Goal: Task Accomplishment & Management: Complete application form

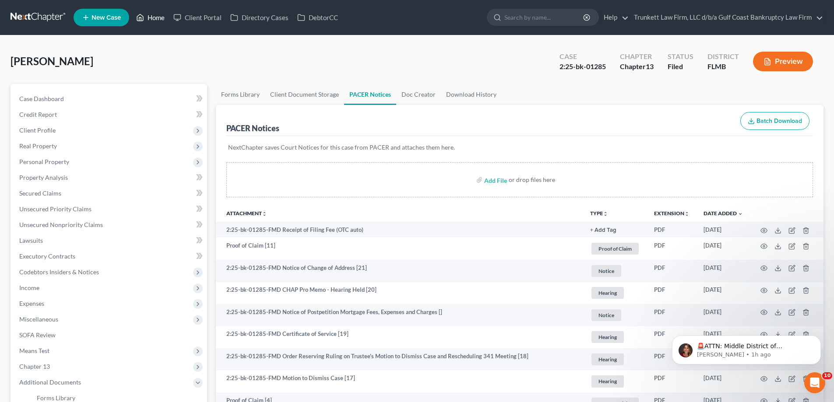
click at [147, 17] on link "Home" at bounding box center [150, 18] width 37 height 16
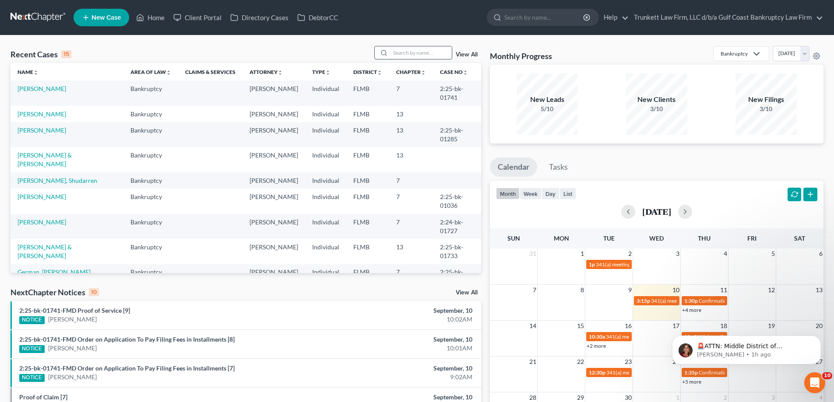
click at [411, 48] on input "search" at bounding box center [420, 52] width 61 height 13
click at [411, 53] on input "search" at bounding box center [420, 52] width 61 height 13
type input "rihl"
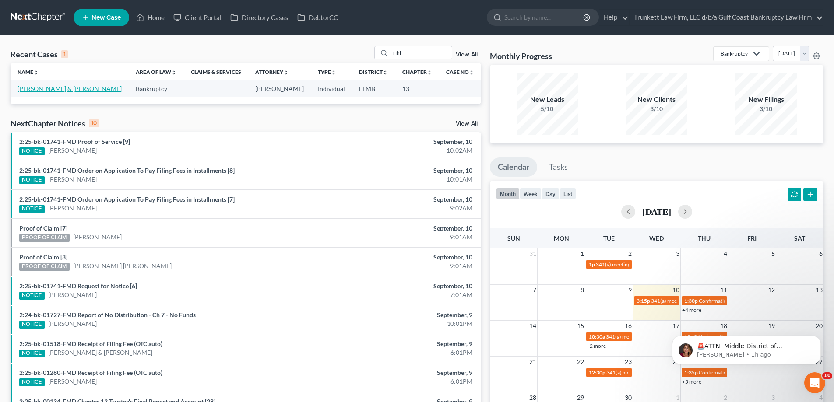
click at [51, 85] on link "[PERSON_NAME] & [PERSON_NAME]" at bounding box center [70, 88] width 104 height 7
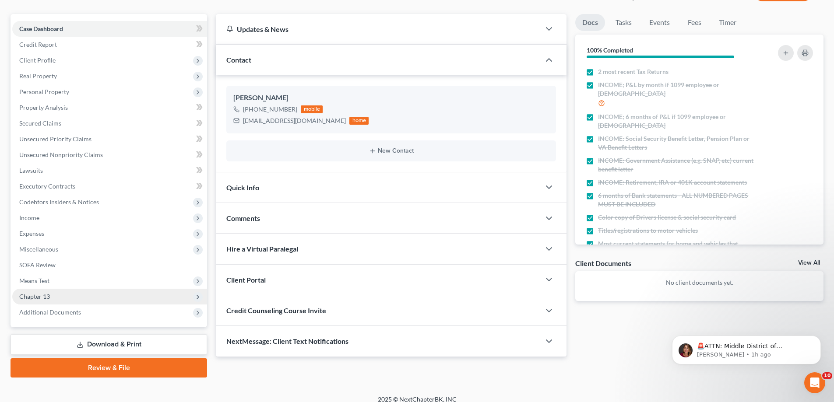
scroll to position [79, 0]
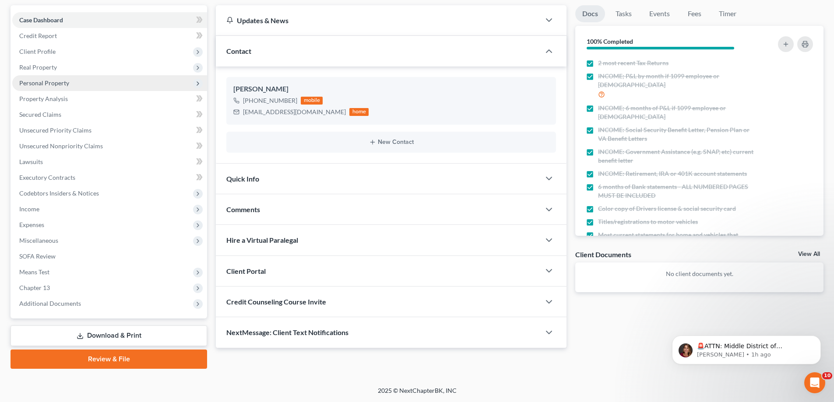
click at [51, 80] on span "Personal Property" at bounding box center [44, 82] width 50 height 7
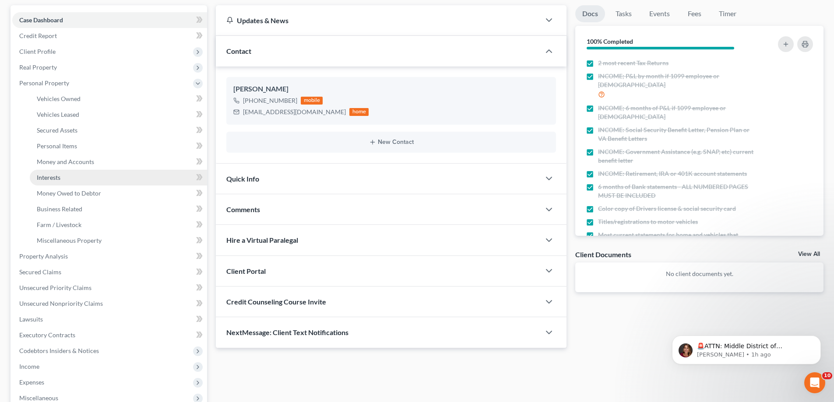
click at [63, 174] on link "Interests" at bounding box center [118, 178] width 177 height 16
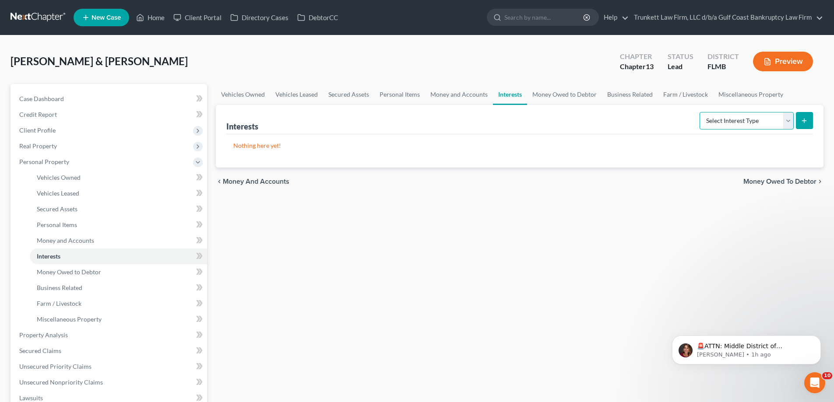
click at [787, 121] on select "Select Interest Type 401K Annuity Bond Education IRA Government Bond Government…" at bounding box center [746, 121] width 94 height 18
click at [77, 272] on span "Money Owed to Debtor" at bounding box center [69, 271] width 64 height 7
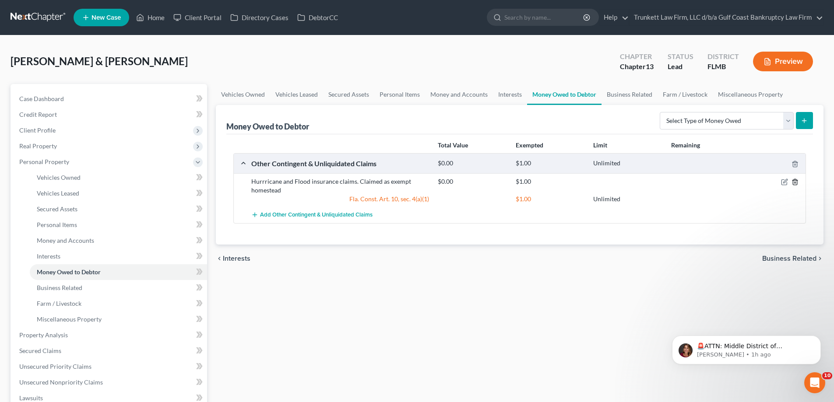
click at [794, 180] on icon "button" at bounding box center [795, 182] width 4 height 6
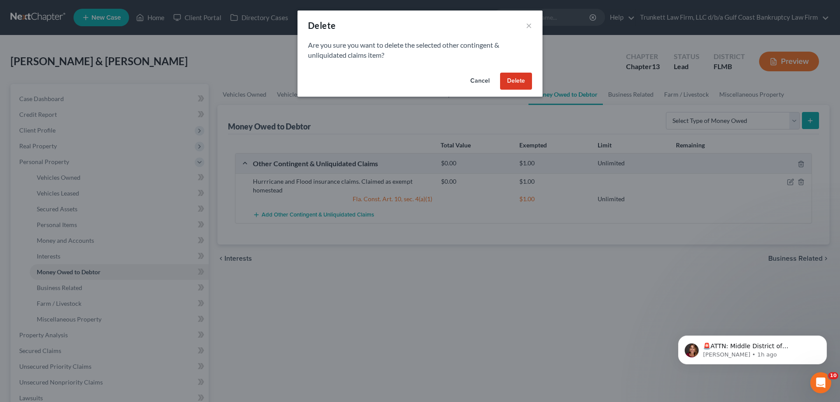
click at [520, 80] on button "Delete" at bounding box center [516, 82] width 32 height 18
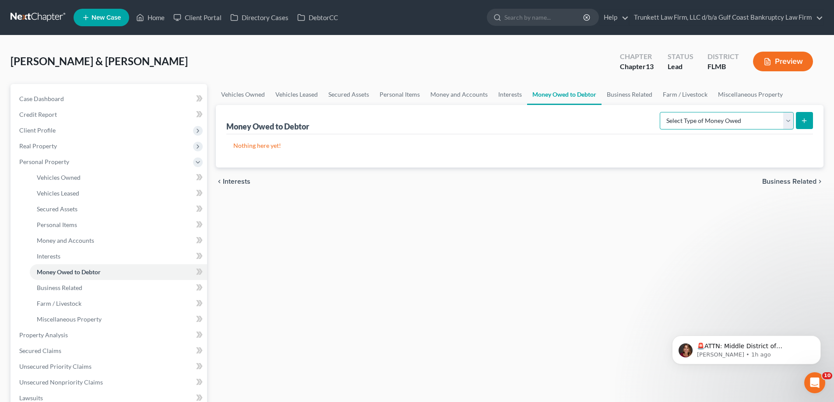
click at [791, 122] on select "Select Type of Money Owed Accounts Receivable Alimony Child Support Claims Agai…" at bounding box center [727, 121] width 134 height 18
select select "other_contingent_and_unliquidated_claims"
click at [661, 112] on select "Select Type of Money Owed Accounts Receivable Alimony Child Support Claims Agai…" at bounding box center [727, 121] width 134 height 18
click at [798, 123] on button "submit" at bounding box center [804, 120] width 17 height 17
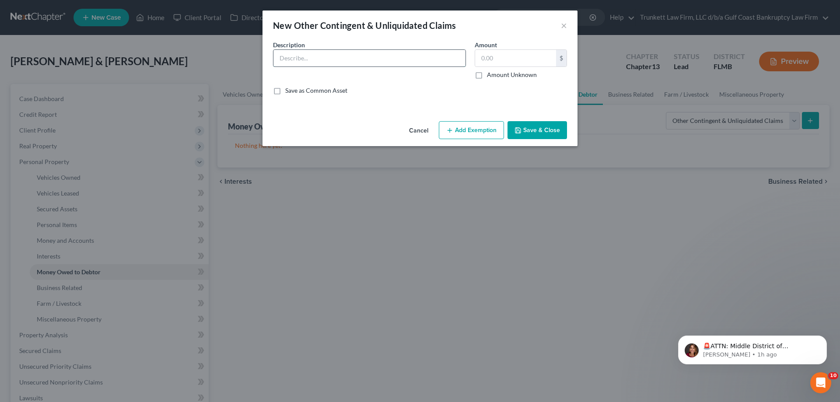
click at [315, 51] on input "text" at bounding box center [370, 58] width 192 height 17
click at [306, 65] on input "text" at bounding box center [370, 58] width 192 height 17
click at [346, 56] on input "Possible" at bounding box center [370, 58] width 192 height 17
type input "Possible Medical Malpractice claim by Mr Rihl for surgery. Amount unknown"
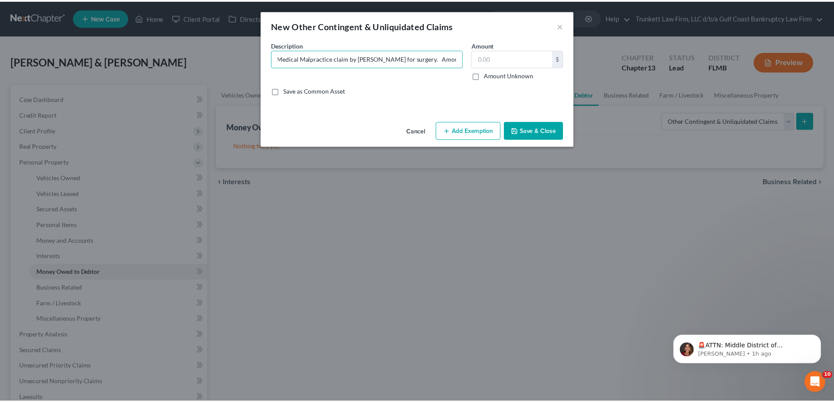
scroll to position [0, 0]
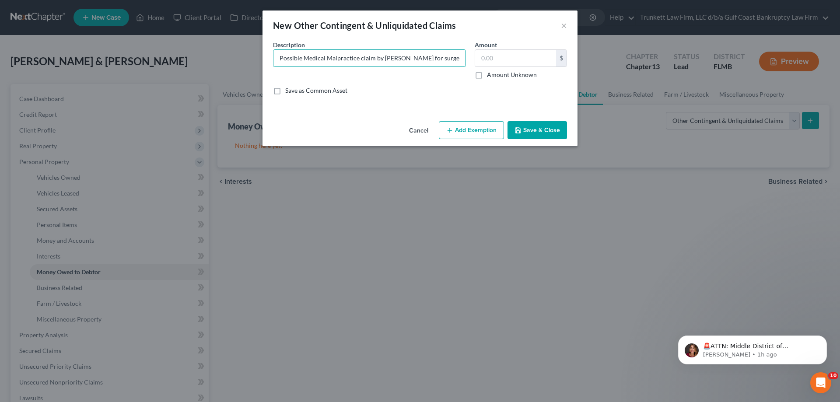
click at [487, 73] on label "Amount Unknown" at bounding box center [512, 74] width 50 height 9
click at [491, 73] on input "Amount Unknown" at bounding box center [494, 73] width 6 height 6
checkbox input "true"
type input "0.00"
click at [545, 129] on button "Save & Close" at bounding box center [538, 130] width 60 height 18
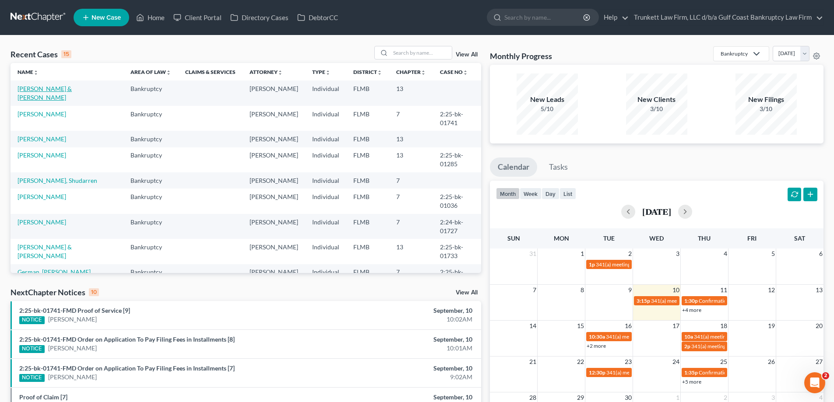
click at [56, 89] on link "[PERSON_NAME] & [PERSON_NAME]" at bounding box center [45, 93] width 54 height 16
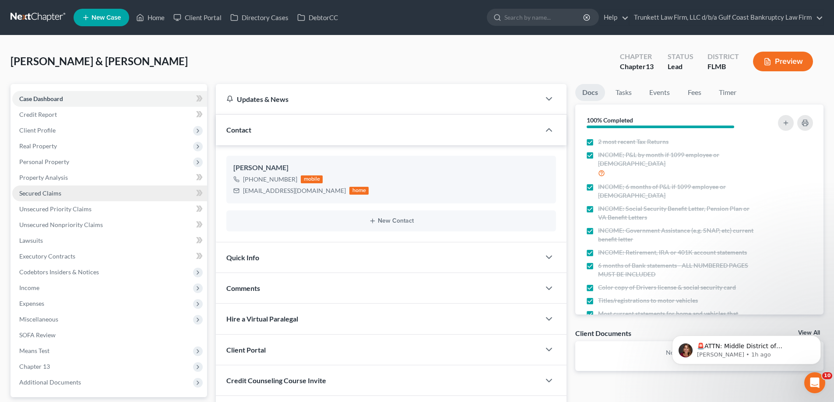
click at [51, 197] on span "Secured Claims" at bounding box center [40, 193] width 42 height 7
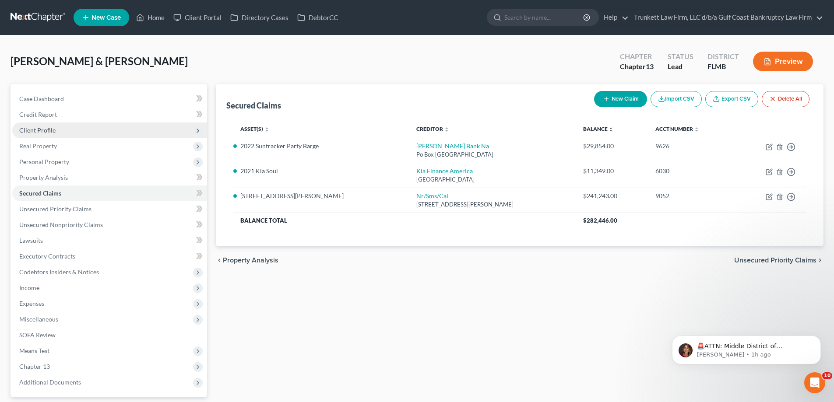
click at [42, 129] on span "Client Profile" at bounding box center [37, 130] width 36 height 7
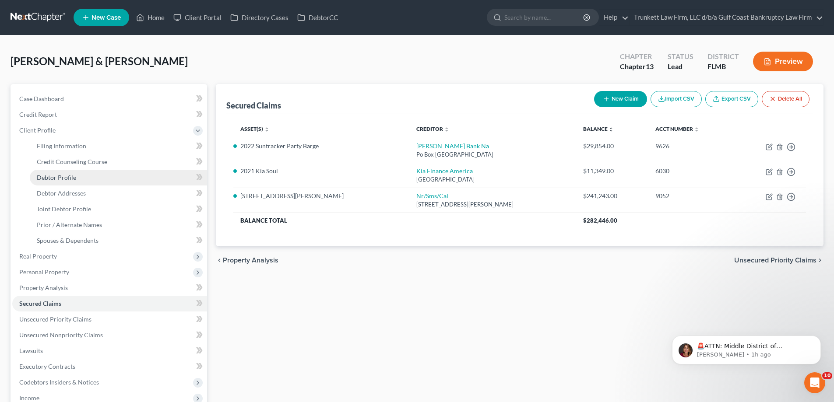
click at [77, 177] on link "Debtor Profile" at bounding box center [118, 178] width 177 height 16
select select "1"
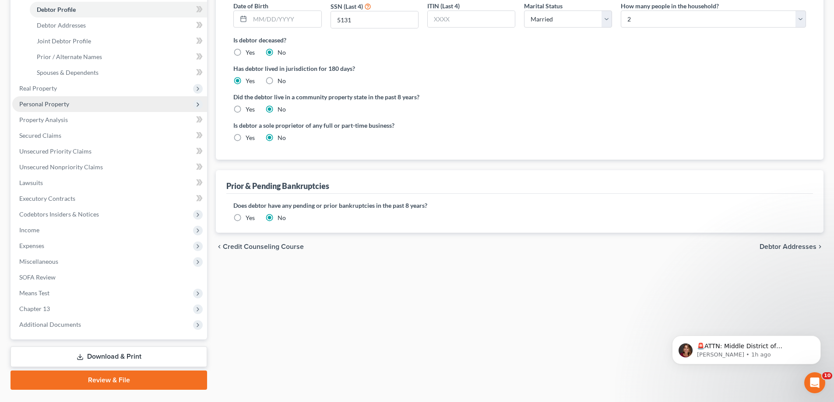
scroll to position [175, 0]
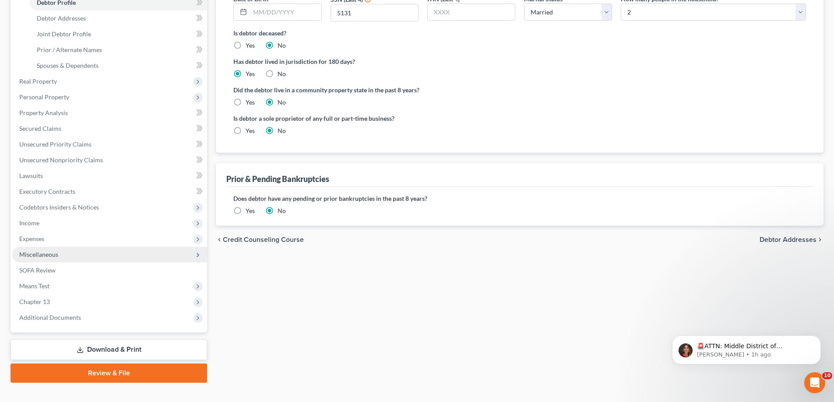
click at [52, 252] on span "Miscellaneous" at bounding box center [38, 254] width 39 height 7
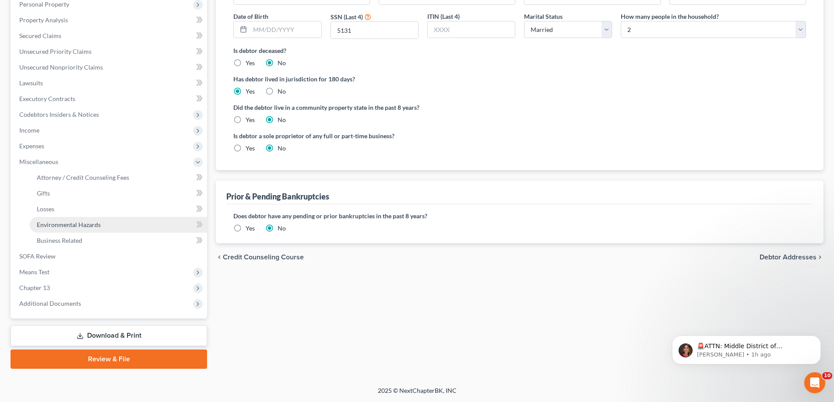
scroll to position [158, 0]
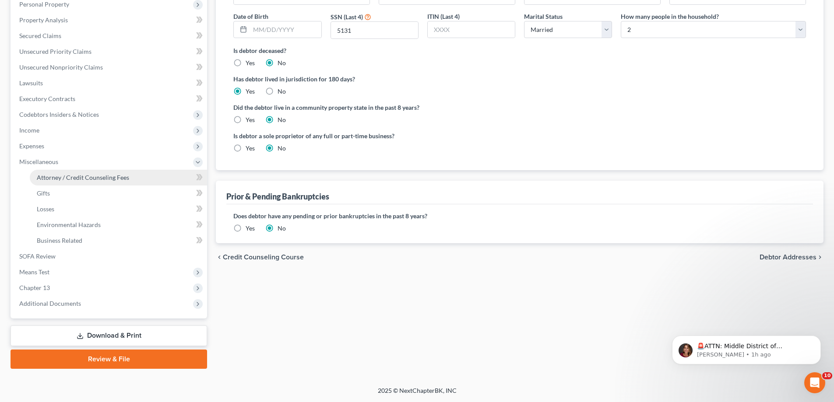
click at [107, 174] on span "Attorney / Credit Counseling Fees" at bounding box center [83, 177] width 92 height 7
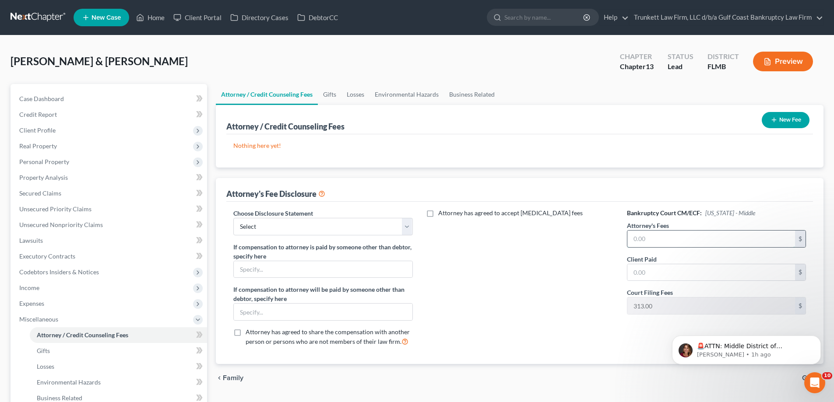
click at [660, 246] on input "text" at bounding box center [711, 239] width 168 height 17
type input "1,500"
click at [646, 272] on input "text" at bounding box center [711, 272] width 168 height 17
type input "1,500"
click at [264, 226] on select "Select Attorney fee Disclosure" at bounding box center [322, 227] width 179 height 18
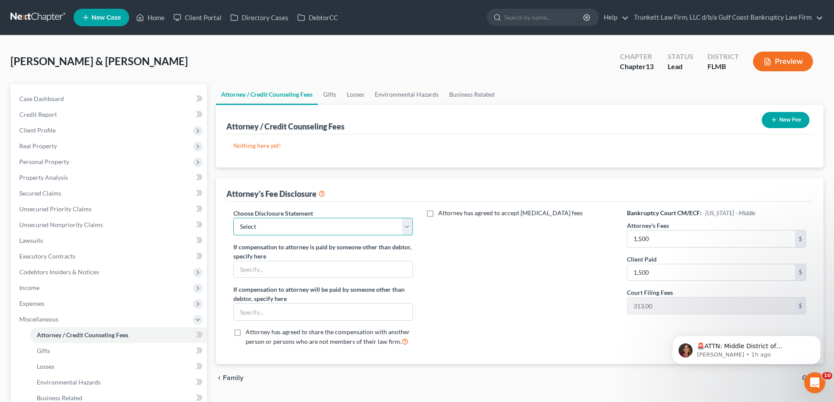
select select "0"
click at [233, 218] on select "Select Attorney fee Disclosure" at bounding box center [322, 227] width 179 height 18
click at [784, 118] on button "New Fee" at bounding box center [786, 120] width 48 height 16
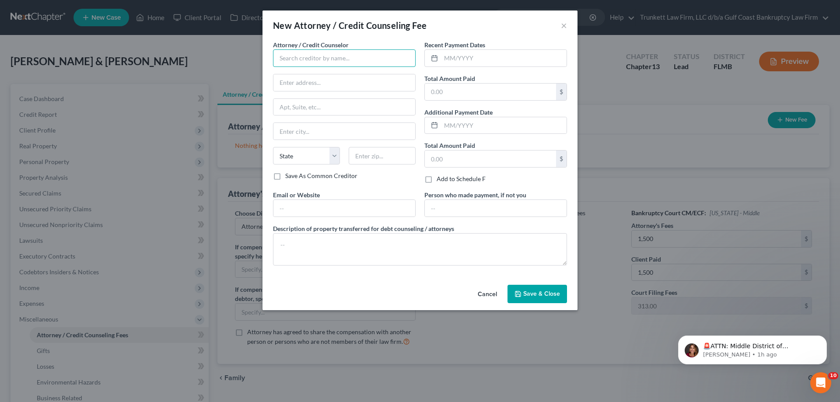
click at [312, 60] on input "text" at bounding box center [344, 58] width 143 height 18
type input "Trunkett Law Firm d//b/a Gulf Coast Bankruptcy Law firm"
click at [471, 63] on input "text" at bounding box center [504, 58] width 126 height 17
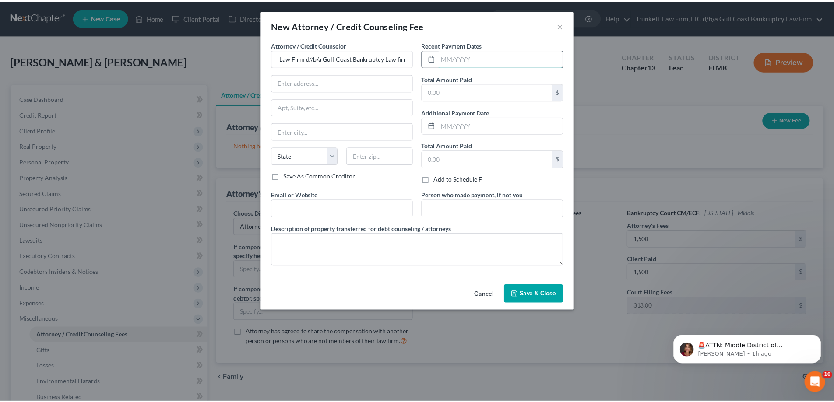
scroll to position [0, 0]
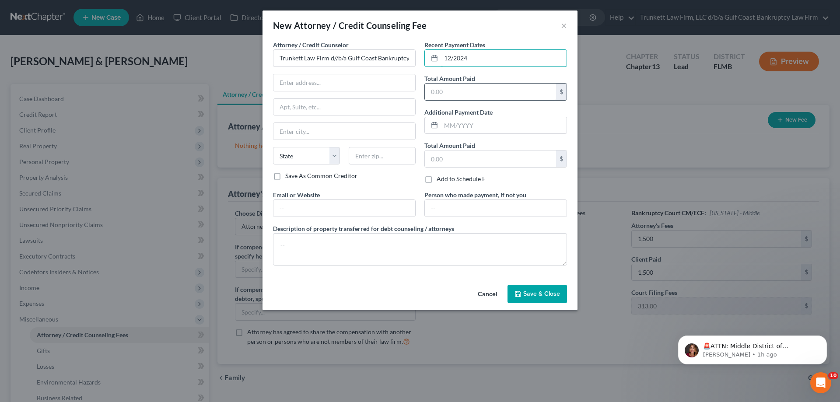
type input "12/2024"
click at [469, 98] on input "text" at bounding box center [490, 92] width 131 height 17
type input "1,500"
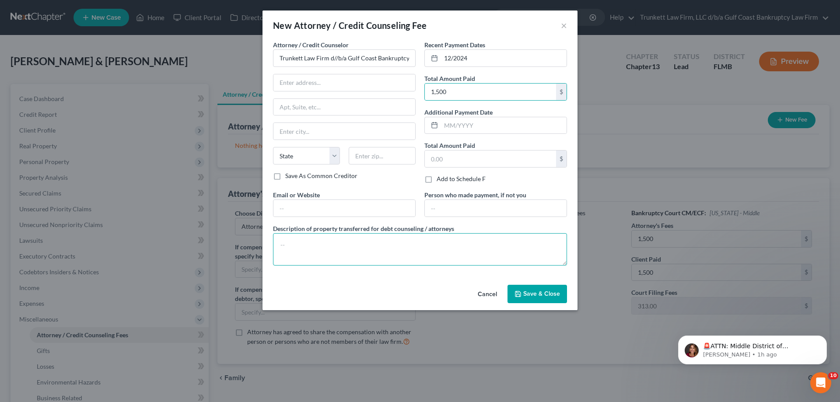
click at [327, 247] on textarea at bounding box center [420, 249] width 294 height 32
type textarea "bankrutpcy attorney fee"
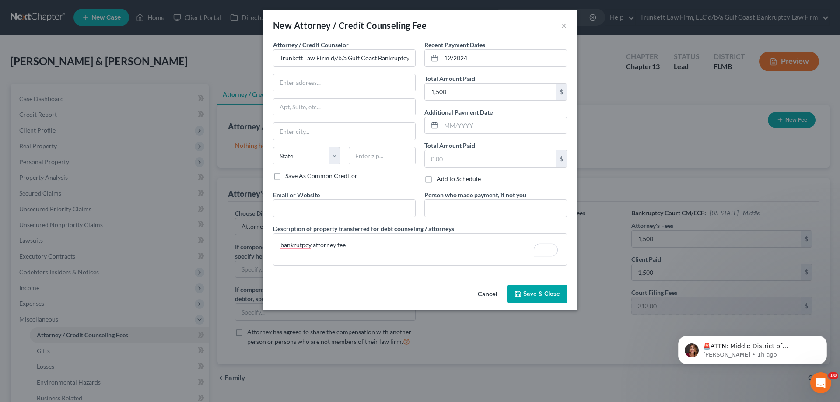
click at [549, 293] on span "Save & Close" at bounding box center [542, 293] width 37 height 7
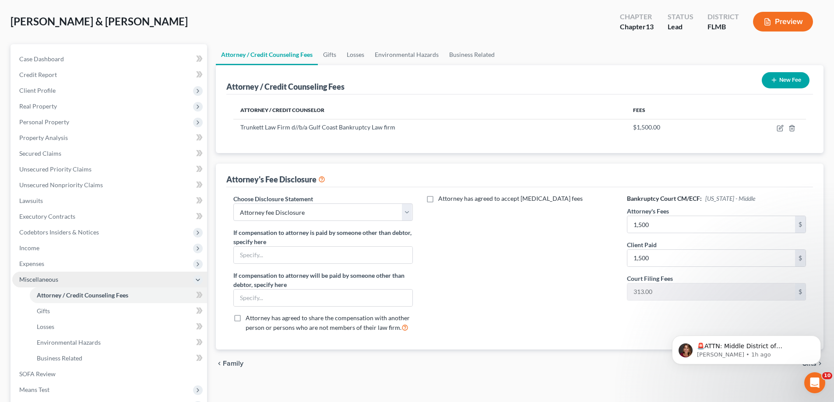
scroll to position [131, 0]
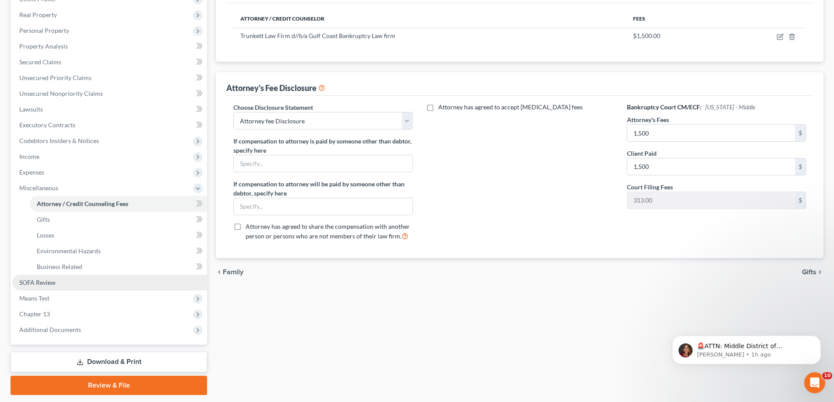
click at [46, 282] on span "SOFA Review" at bounding box center [37, 282] width 36 height 7
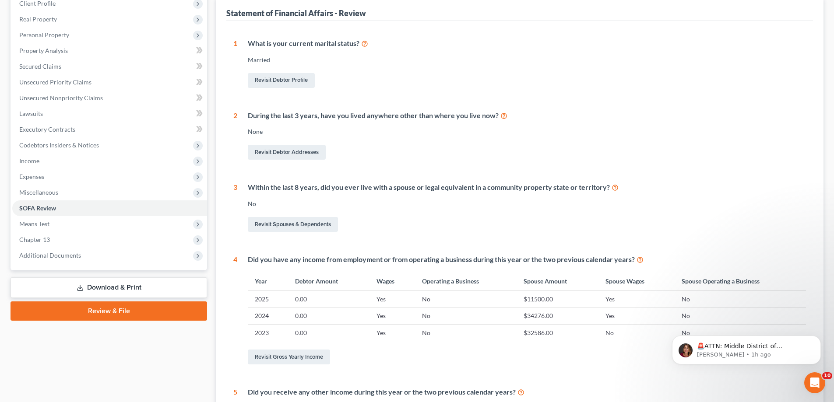
scroll to position [44, 0]
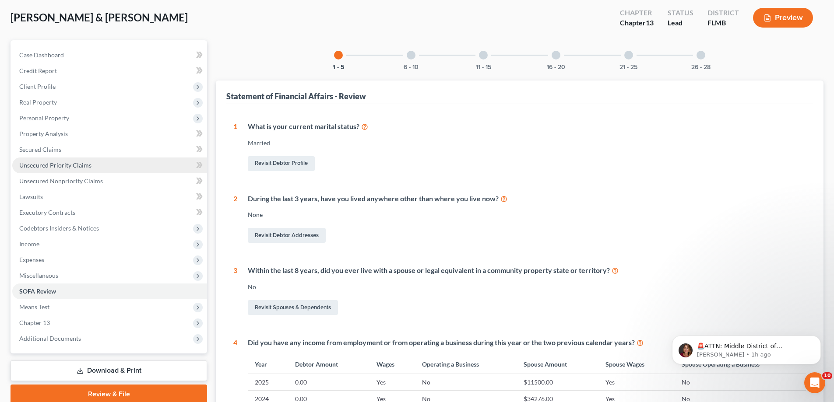
click at [56, 163] on span "Unsecured Priority Claims" at bounding box center [55, 165] width 72 height 7
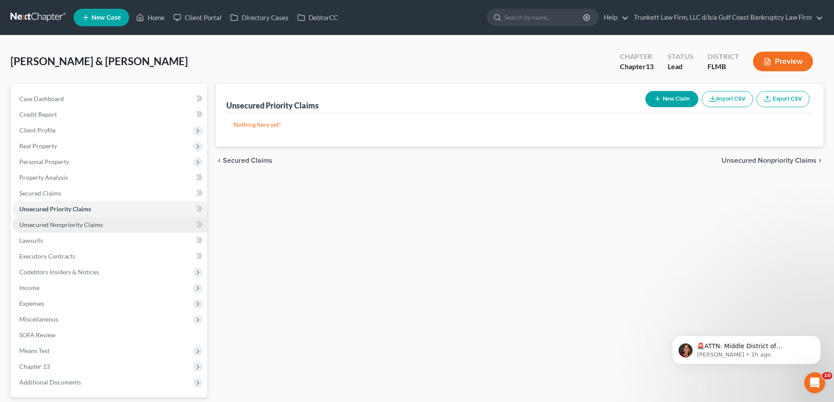
click at [77, 226] on span "Unsecured Nonpriority Claims" at bounding box center [61, 224] width 84 height 7
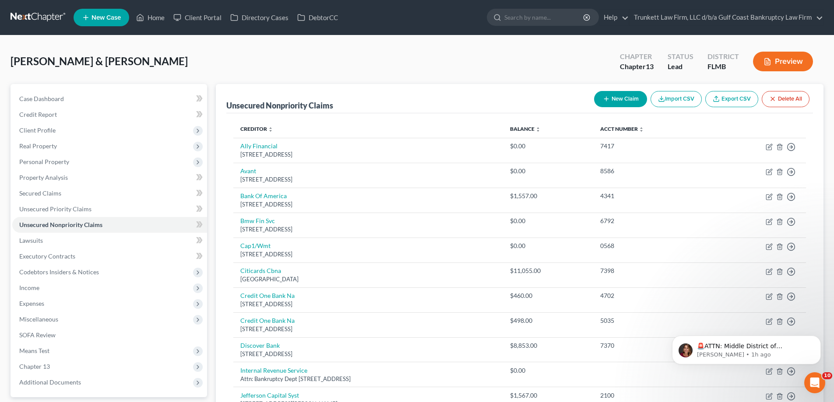
click at [615, 99] on button "New Claim" at bounding box center [620, 99] width 53 height 16
select select "2"
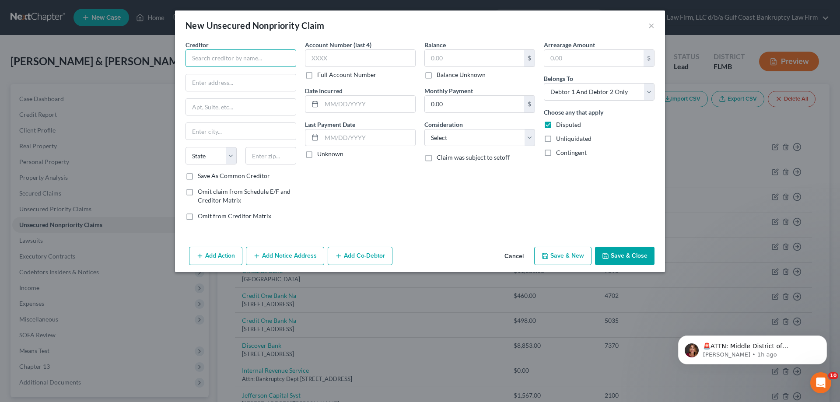
click at [225, 62] on input "text" at bounding box center [241, 58] width 111 height 18
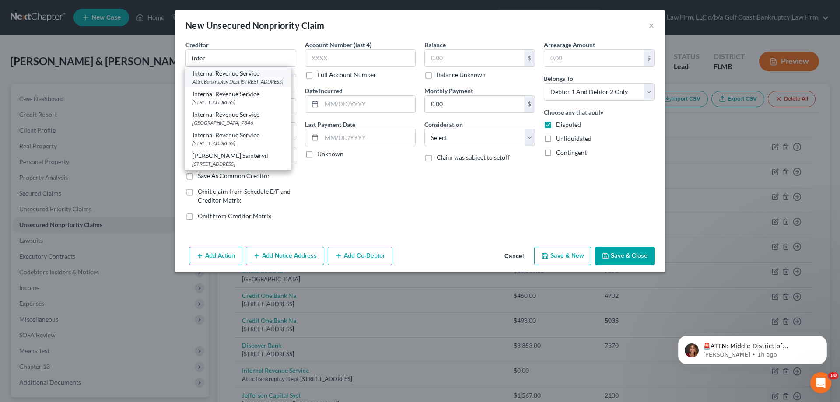
click at [222, 81] on div "Attn: Bankruptcy Dept PO Box 7346, Philadelphia, PA 19101" at bounding box center [238, 81] width 91 height 7
type input "Internal Revenue Service"
type input "Attn: Bankruptcy Dept"
type input "PO Box 7346"
type input "Philadelphia"
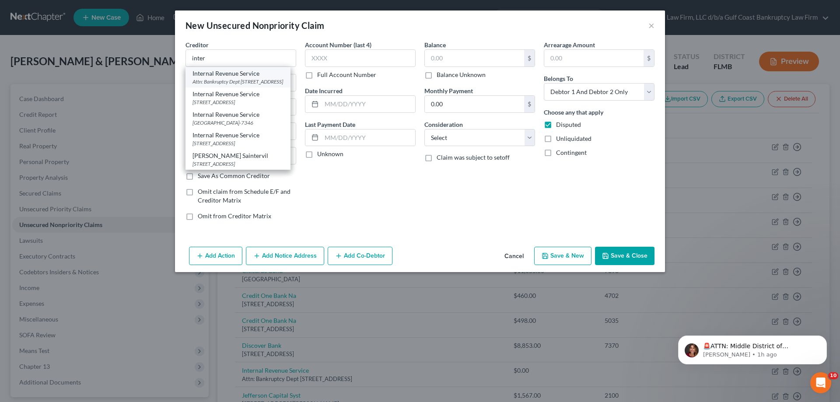
select select "39"
type input "19101"
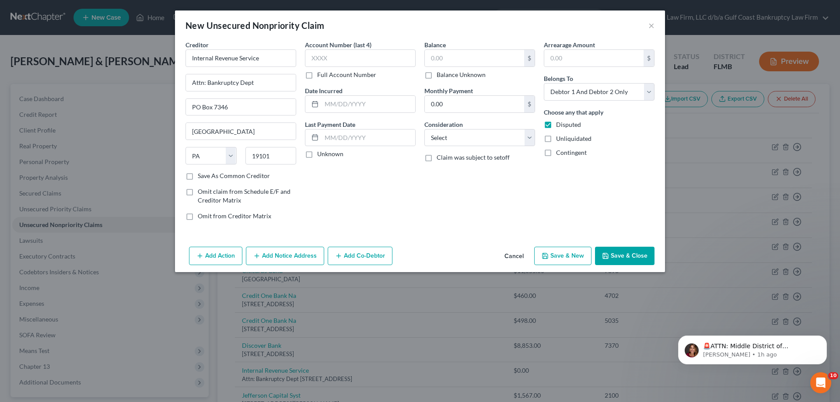
click at [643, 258] on button "Save & Close" at bounding box center [625, 256] width 60 height 18
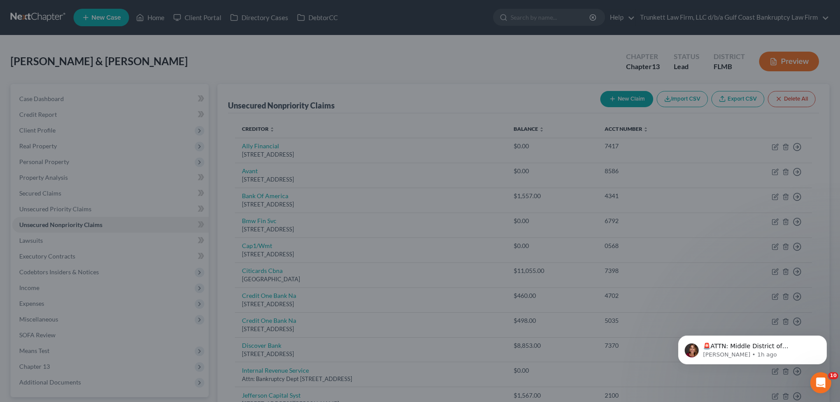
type input "0.00"
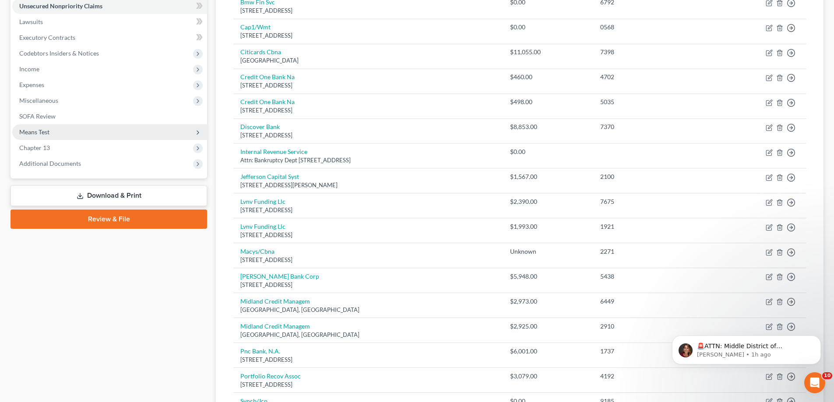
scroll to position [131, 0]
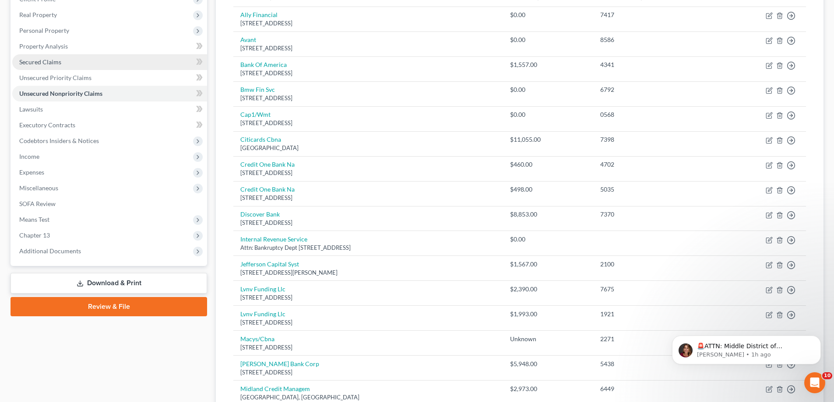
click at [56, 58] on span "Secured Claims" at bounding box center [40, 61] width 42 height 7
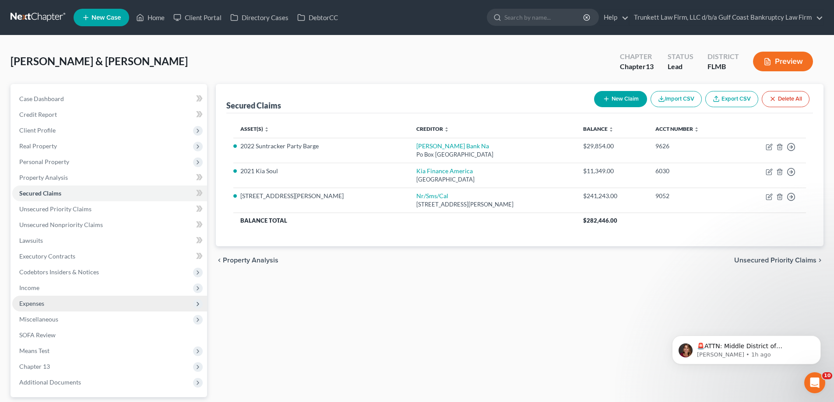
click at [74, 296] on span "Expenses" at bounding box center [109, 304] width 195 height 16
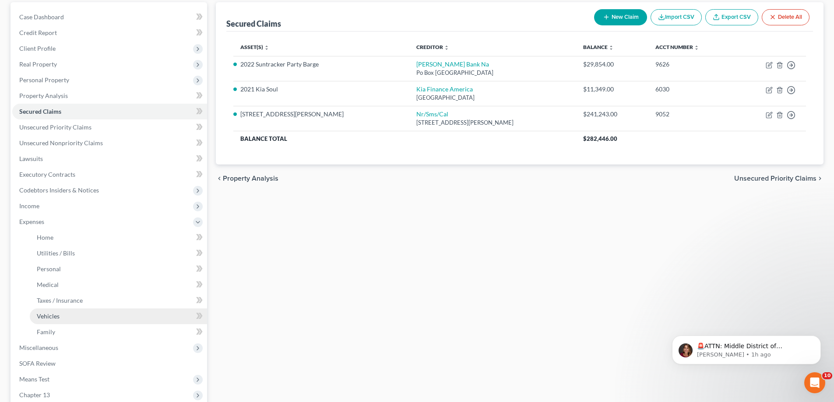
scroll to position [88, 0]
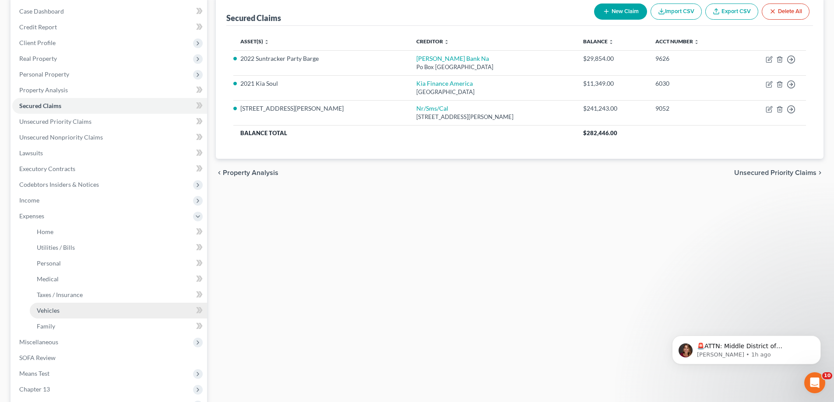
click at [63, 305] on link "Vehicles" at bounding box center [118, 311] width 177 height 16
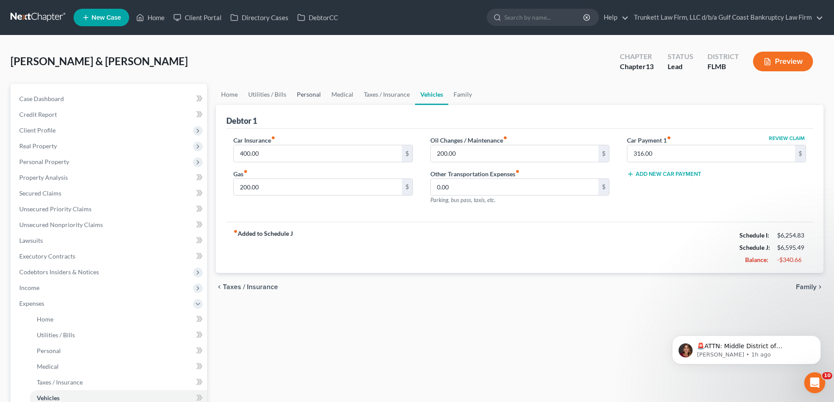
click at [312, 94] on link "Personal" at bounding box center [309, 94] width 35 height 21
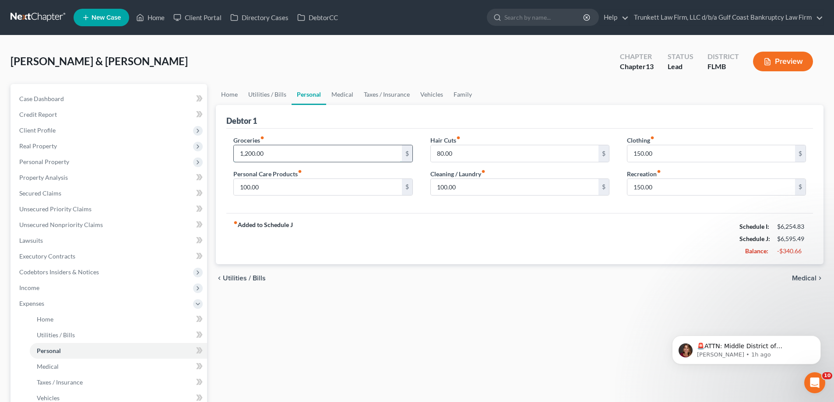
click at [287, 150] on input "1,200.00" at bounding box center [318, 153] width 168 height 17
type input "8"
type input "1,000"
click at [67, 275] on span "Codebtors Insiders & Notices" at bounding box center [59, 271] width 80 height 7
click at [324, 186] on input "100.00" at bounding box center [318, 187] width 168 height 17
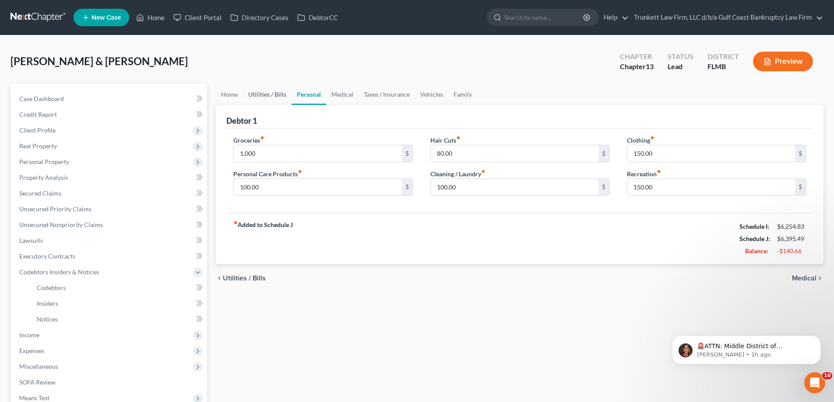
click at [271, 92] on link "Utilities / Bills" at bounding box center [267, 94] width 49 height 21
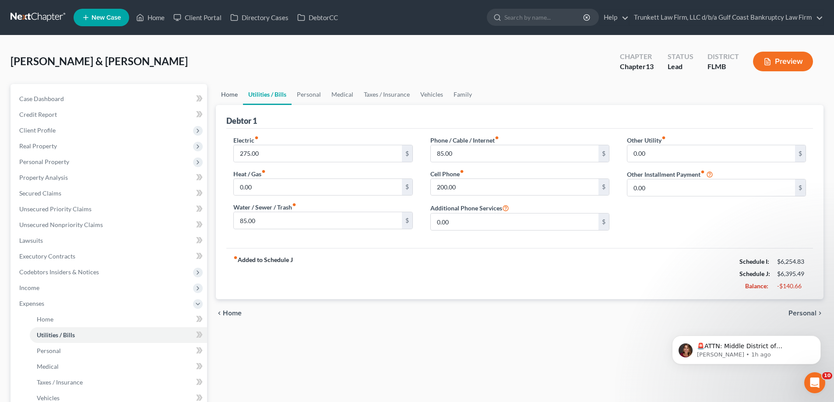
click at [225, 93] on link "Home" at bounding box center [229, 94] width 27 height 21
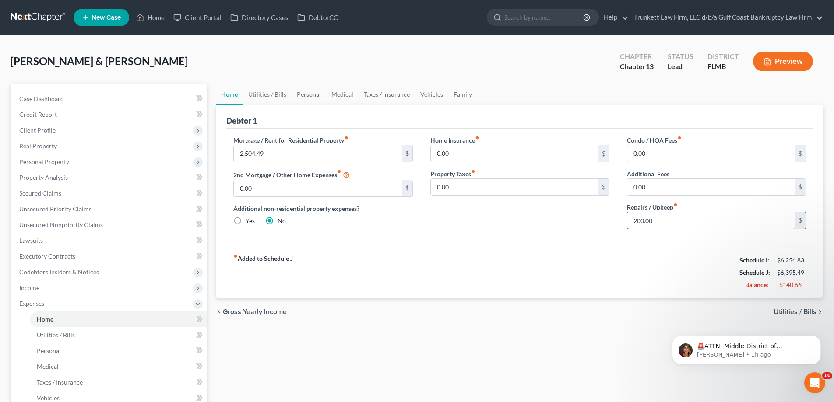
click at [660, 216] on input "200.00" at bounding box center [711, 220] width 168 height 17
type input "150"
click at [310, 96] on link "Personal" at bounding box center [309, 94] width 35 height 21
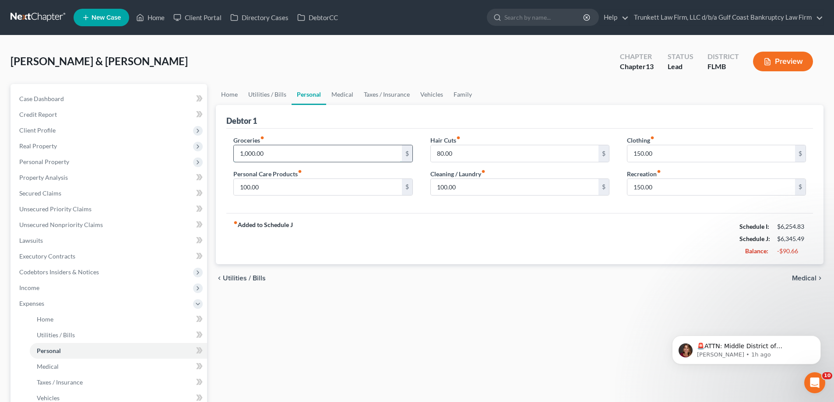
click at [280, 157] on input "1,000.00" at bounding box center [318, 153] width 168 height 17
type input "900"
click at [485, 149] on input "80.00" at bounding box center [515, 153] width 168 height 17
click at [337, 93] on link "Medical" at bounding box center [342, 94] width 32 height 21
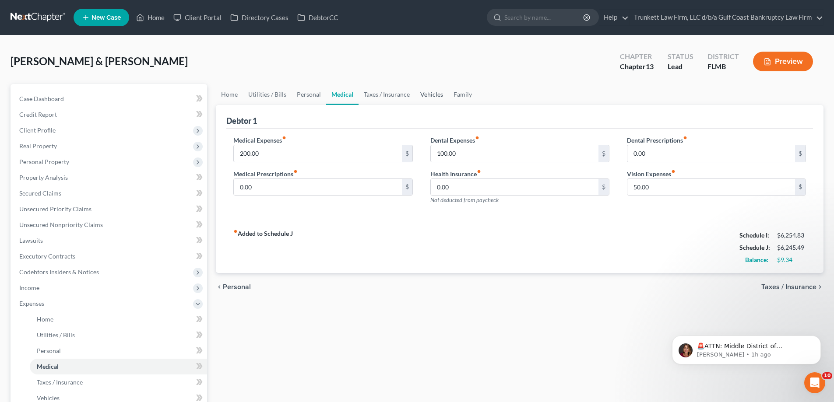
click at [425, 95] on link "Vehicles" at bounding box center [431, 94] width 33 height 21
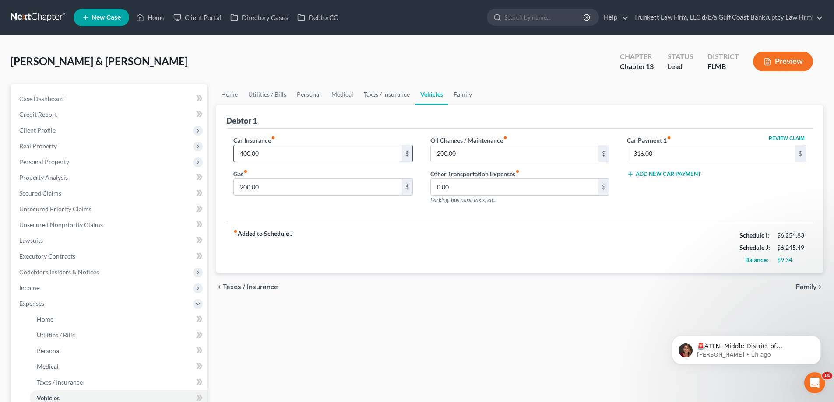
click at [281, 155] on input "400.00" at bounding box center [318, 153] width 168 height 17
click at [90, 281] on span "Income" at bounding box center [109, 288] width 195 height 16
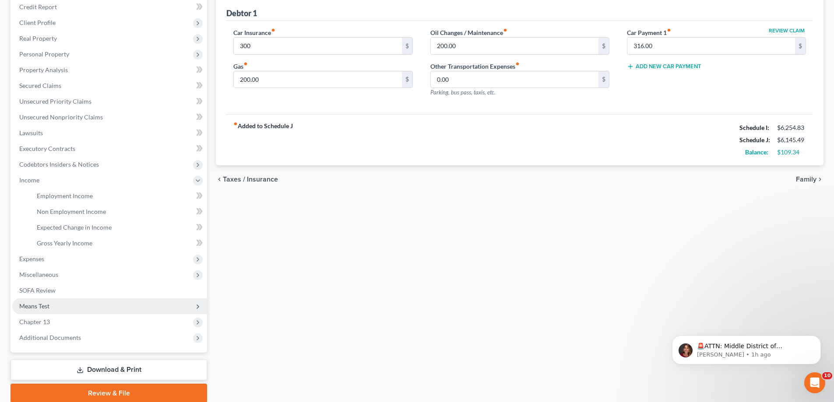
scroll to position [54, 0]
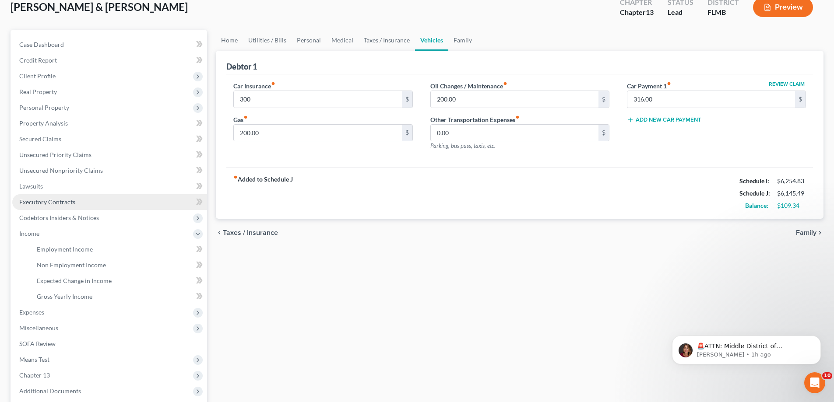
click at [48, 205] on span "Executory Contracts" at bounding box center [47, 201] width 56 height 7
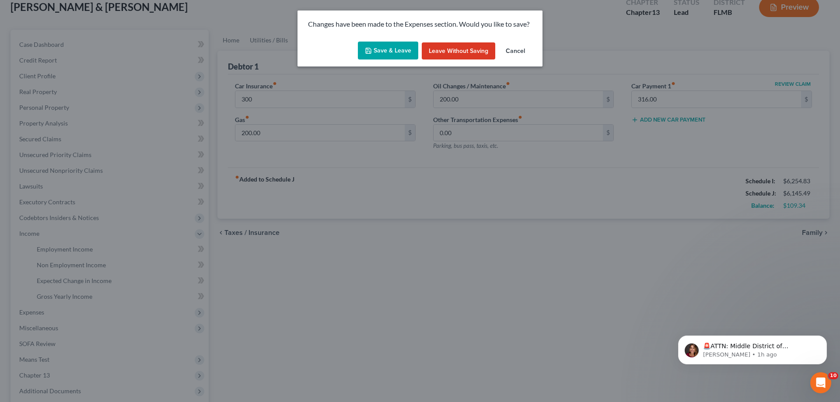
click at [396, 48] on button "Save & Leave" at bounding box center [388, 51] width 60 height 18
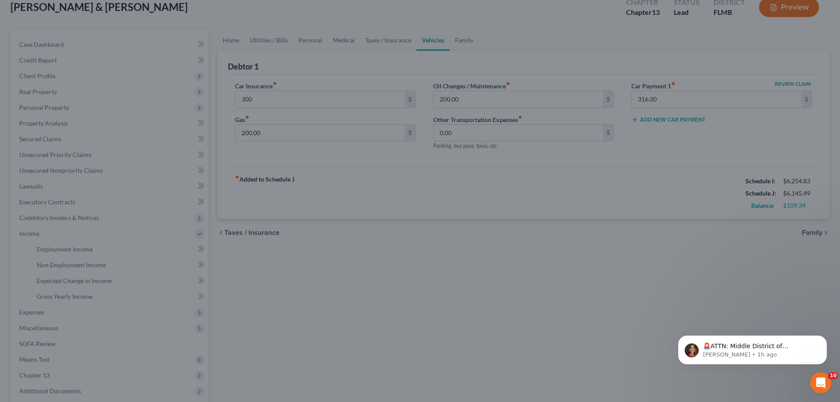
type input "300.00"
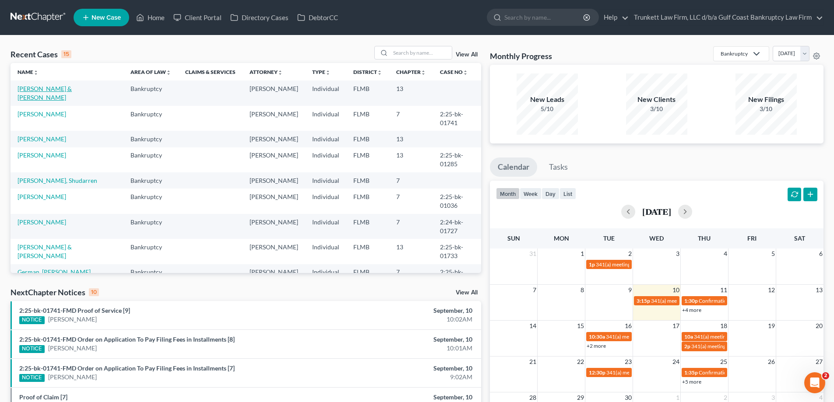
click at [54, 88] on link "[PERSON_NAME] & [PERSON_NAME]" at bounding box center [45, 93] width 54 height 16
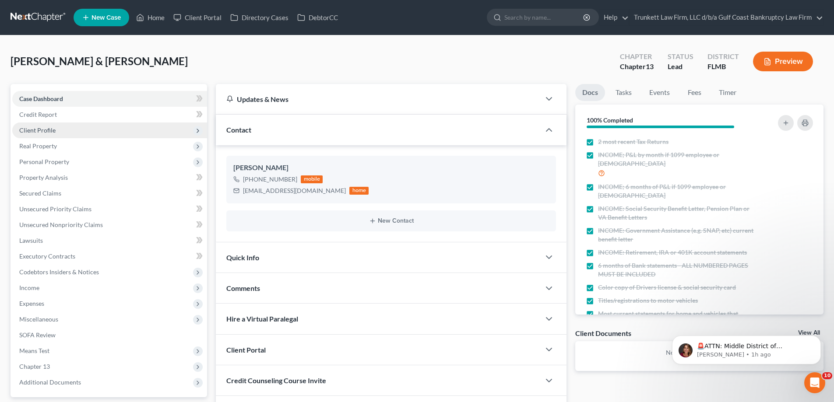
click at [48, 129] on span "Client Profile" at bounding box center [37, 130] width 36 height 7
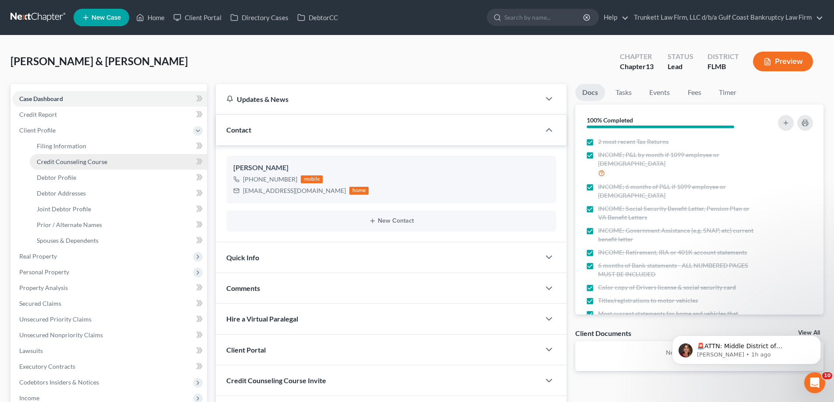
click at [71, 164] on span "Credit Counseling Course" at bounding box center [72, 161] width 70 height 7
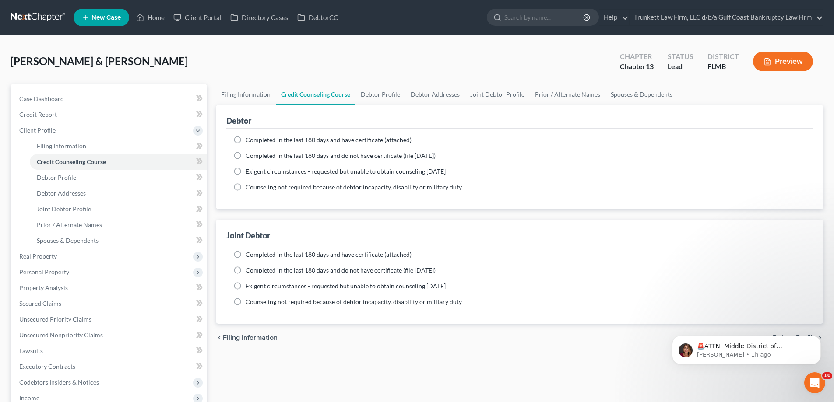
click at [246, 143] on label "Completed in the last 180 days and have certificate (attached)" at bounding box center [329, 140] width 166 height 9
click at [249, 141] on input "Completed in the last 180 days and have certificate (attached)" at bounding box center [252, 139] width 6 height 6
radio input "true"
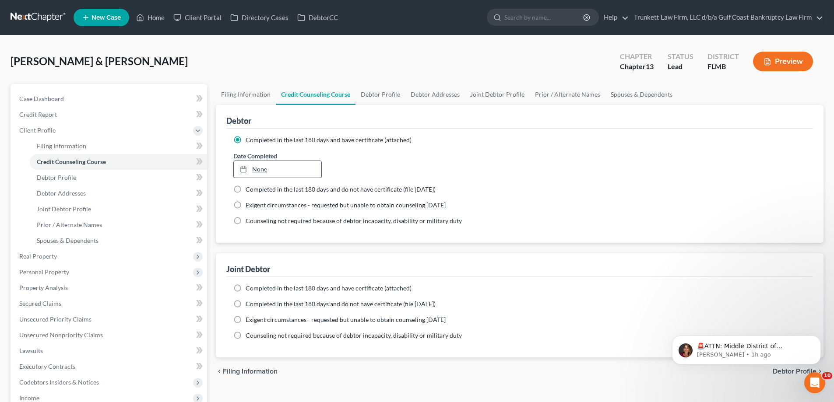
click at [261, 166] on link "None" at bounding box center [277, 169] width 87 height 17
type input "[DATE]"
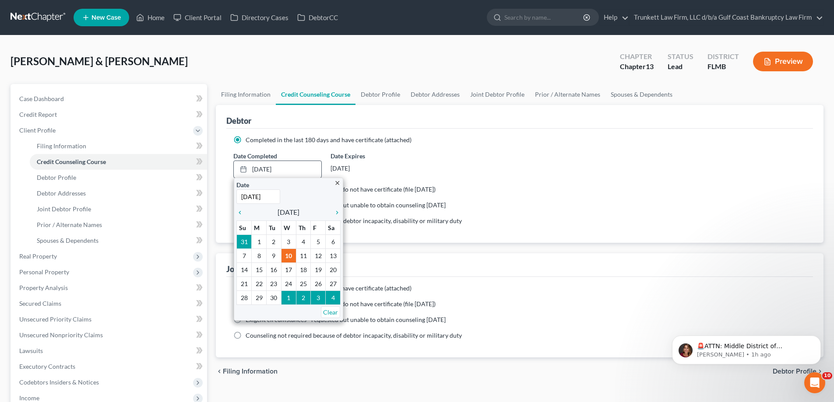
click at [234, 214] on div "close Date [DATE] Time 12:00 AM chevron_left [DATE] chevron_right Su M Tu W Th …" at bounding box center [288, 249] width 109 height 143
click at [244, 214] on icon "chevron_left" at bounding box center [241, 212] width 11 height 7
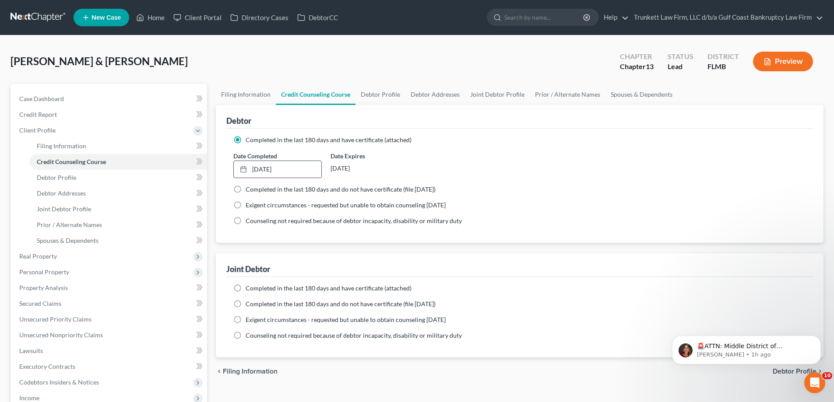
click at [246, 285] on label "Completed in the last 180 days and have certificate (attached)" at bounding box center [329, 288] width 166 height 9
click at [249, 285] on input "Completed in the last 180 days and have certificate (attached)" at bounding box center [252, 287] width 6 height 6
radio input "true"
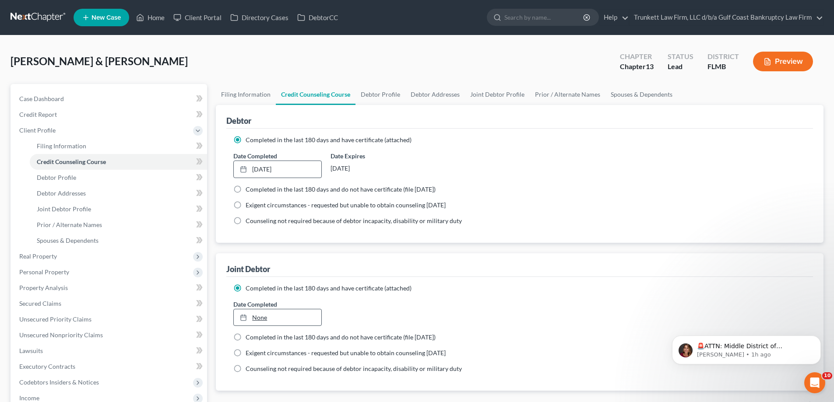
type input "[DATE]"
click at [261, 319] on link "None" at bounding box center [277, 317] width 87 height 17
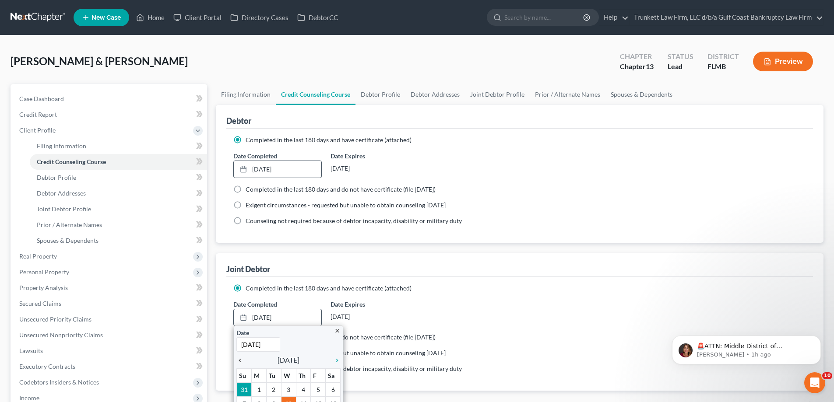
click at [243, 358] on icon "chevron_left" at bounding box center [241, 360] width 11 height 7
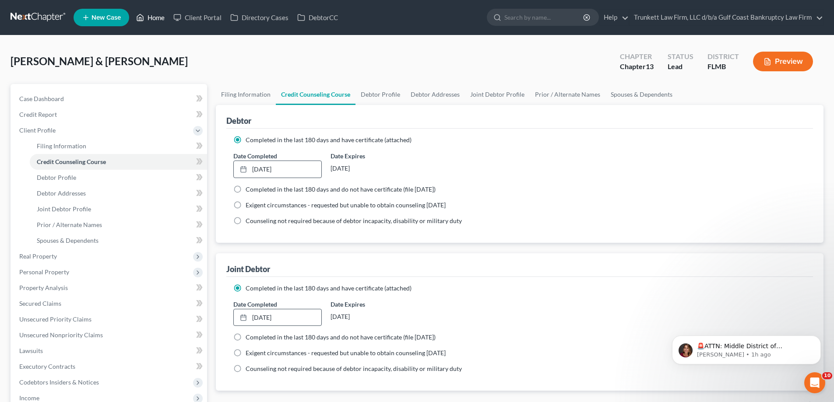
click at [160, 19] on link "Home" at bounding box center [150, 18] width 37 height 16
